Goal: Task Accomplishment & Management: Manage account settings

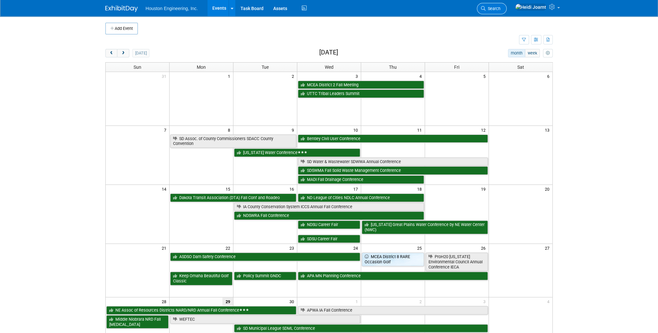
click at [500, 9] on span "Search" at bounding box center [492, 8] width 15 height 5
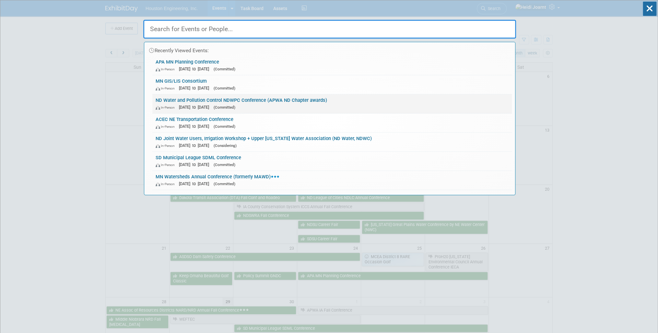
click at [210, 105] on span "[DATE] to [DATE]" at bounding box center [195, 107] width 33 height 5
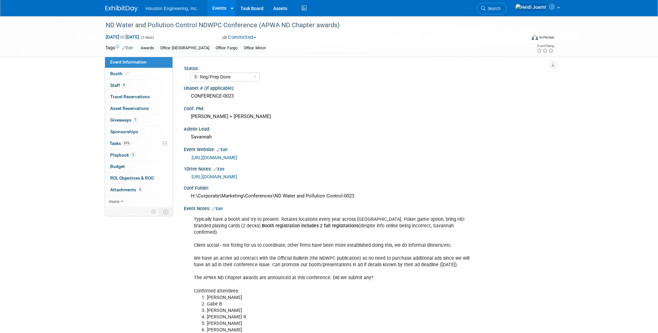
select select "3 - Reg/Prep Done"
select select "Yes"
select select "Mun. Infrastructure"
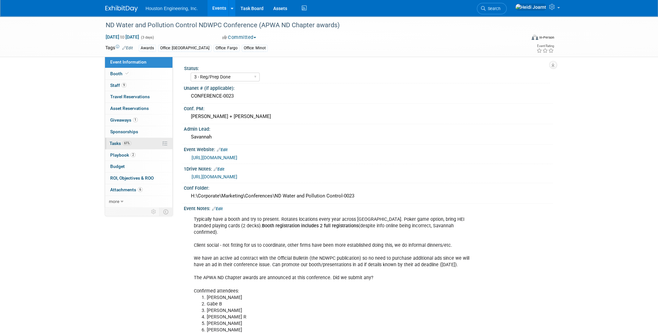
click at [134, 144] on link "61% Tasks 61%" at bounding box center [138, 143] width 67 height 11
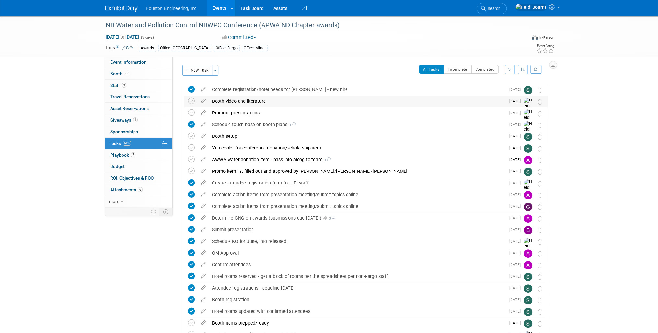
click at [255, 103] on div "Booth video and literature" at bounding box center [357, 101] width 296 height 11
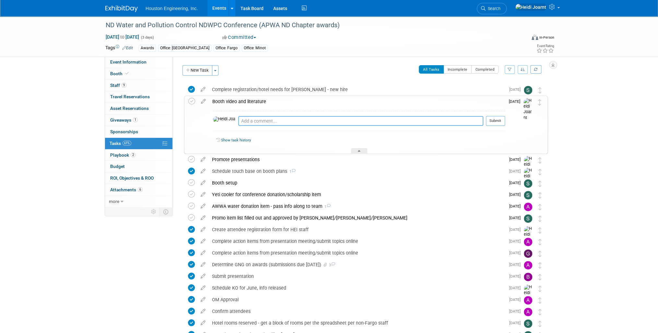
click at [252, 122] on textarea at bounding box center [360, 121] width 245 height 10
type textarea "B"
type textarea "Include [PERSON_NAME] in review to help us update footage for NAWS or Minot pro…"
click at [497, 122] on button "Submit" at bounding box center [495, 121] width 19 height 10
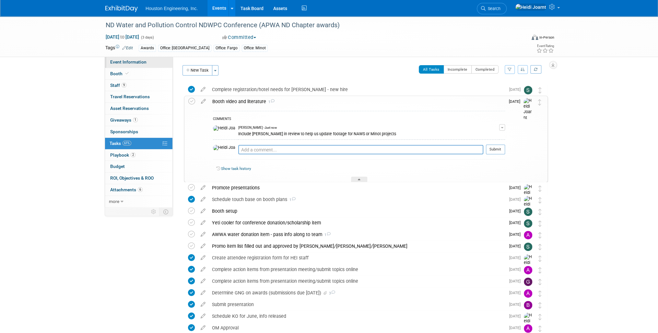
click at [148, 64] on link "Event Information" at bounding box center [138, 61] width 67 height 11
select select "3 - Reg/Prep Done"
select select "Yes"
select select "Mun. Infrastructure"
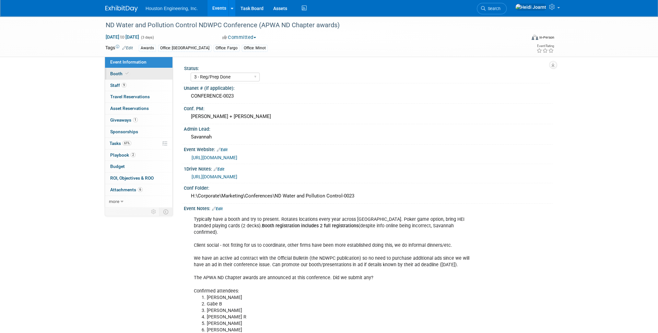
click at [138, 74] on link "Booth" at bounding box center [138, 73] width 67 height 11
select select "Yes"
select select "Fargo"
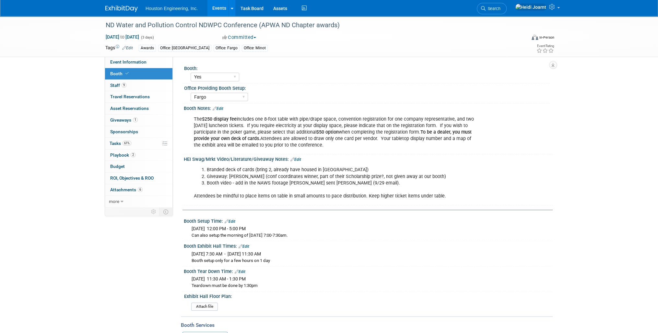
click at [299, 158] on link "Edit" at bounding box center [295, 159] width 11 height 5
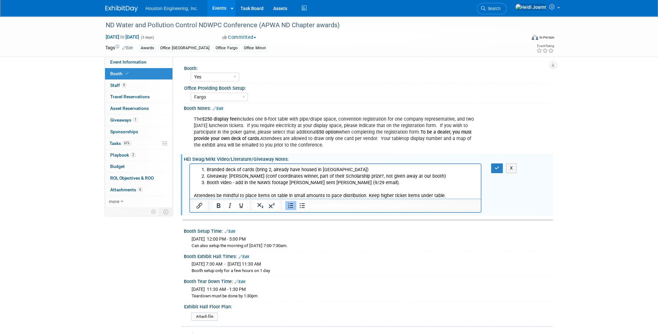
click at [358, 180] on li "Booth video - add in the NAWS footage [PERSON_NAME] sent [PERSON_NAME] (9/29 em…" at bounding box center [342, 183] width 270 height 6
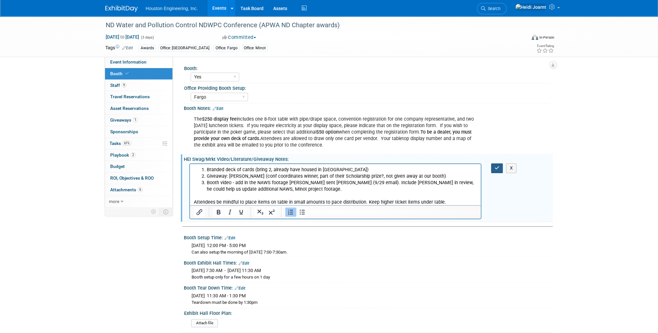
click at [496, 167] on icon "button" at bounding box center [496, 168] width 5 height 5
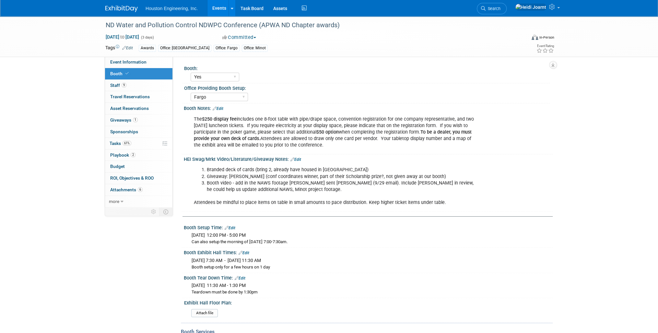
click at [219, 5] on link "Events" at bounding box center [219, 8] width 24 height 16
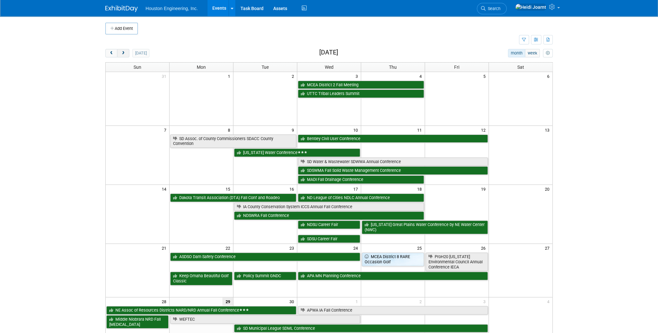
click at [124, 54] on span "next" at bounding box center [123, 53] width 5 height 4
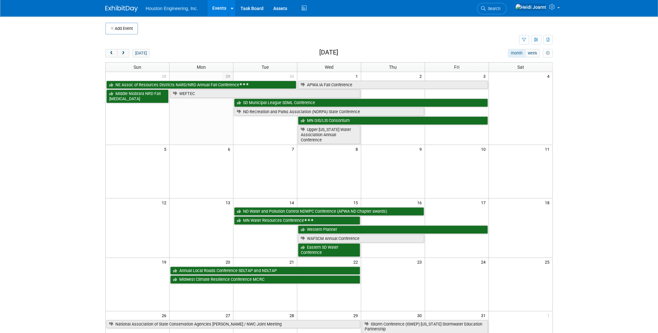
click at [218, 9] on link "Events" at bounding box center [219, 8] width 24 height 16
